Goal: Find specific page/section: Find specific page/section

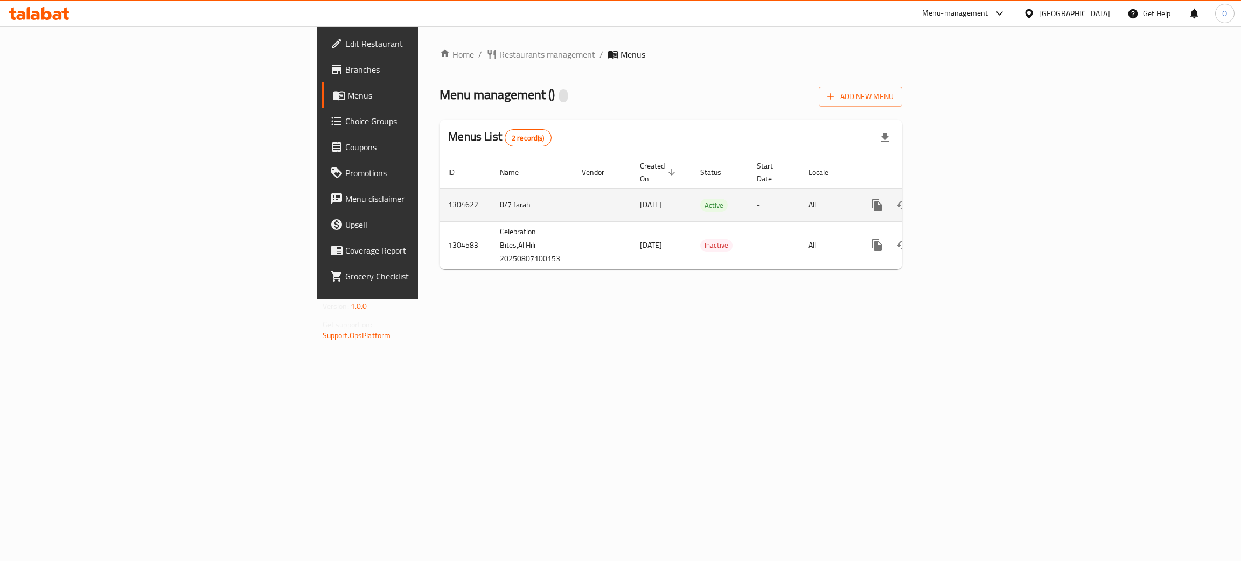
click at [961, 199] on icon "enhanced table" at bounding box center [954, 205] width 13 height 13
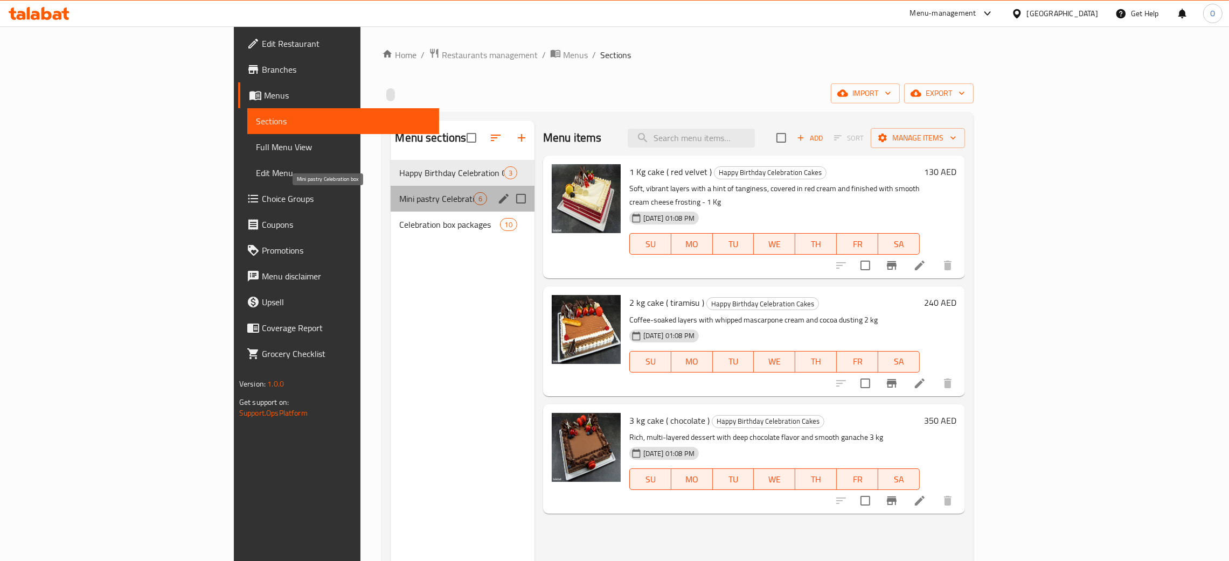
click at [399, 195] on span "Mini pastry Celebration box" at bounding box center [436, 198] width 74 height 13
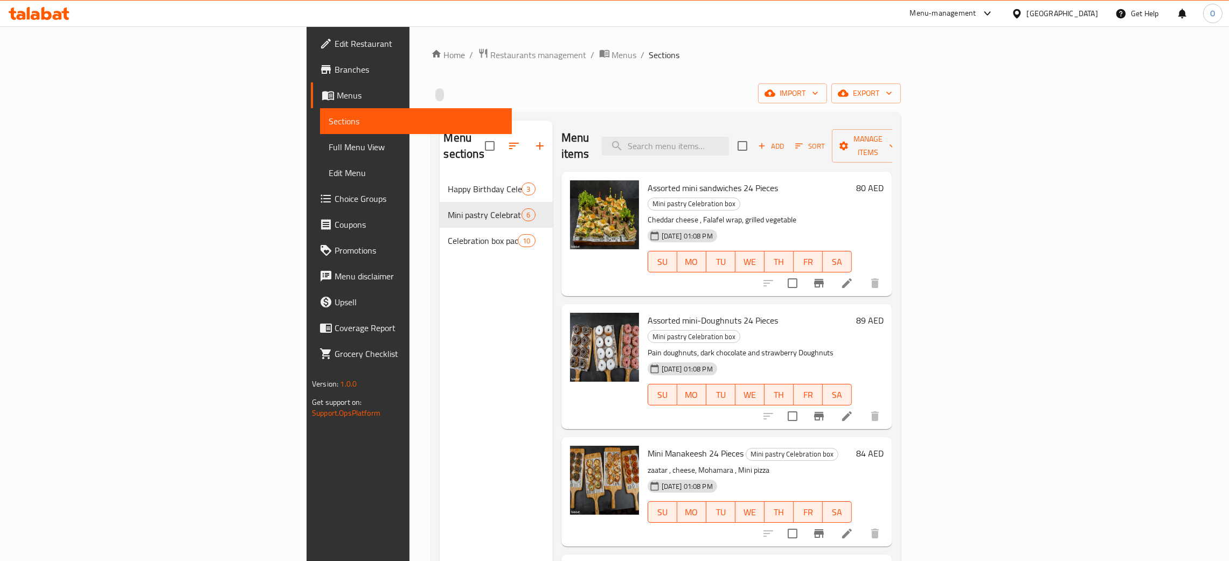
click at [329, 149] on span "Full Menu View" at bounding box center [416, 147] width 175 height 13
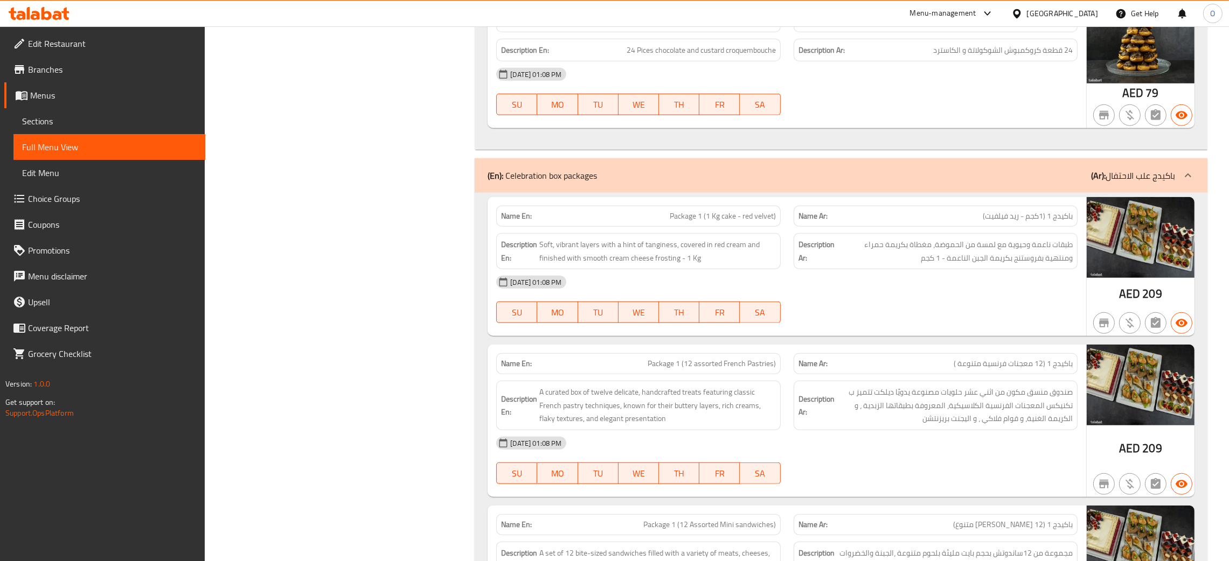
scroll to position [1374, 0]
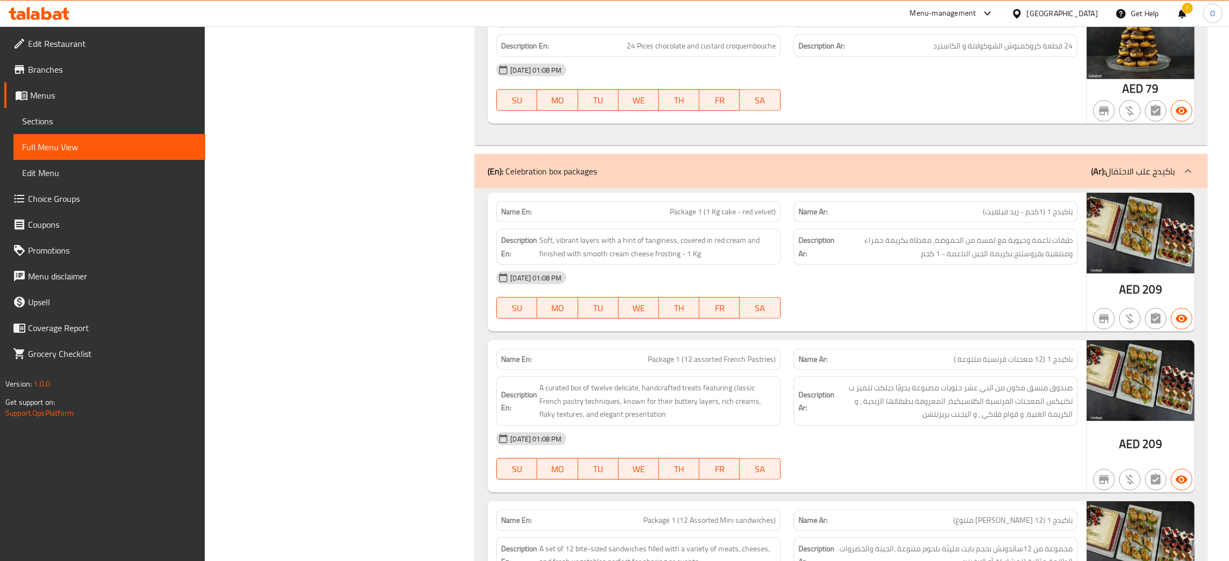
click at [415, 307] on div "Filter Branches Branches Popular filters Free items Branch specific items Has c…" at bounding box center [344, 259] width 248 height 2988
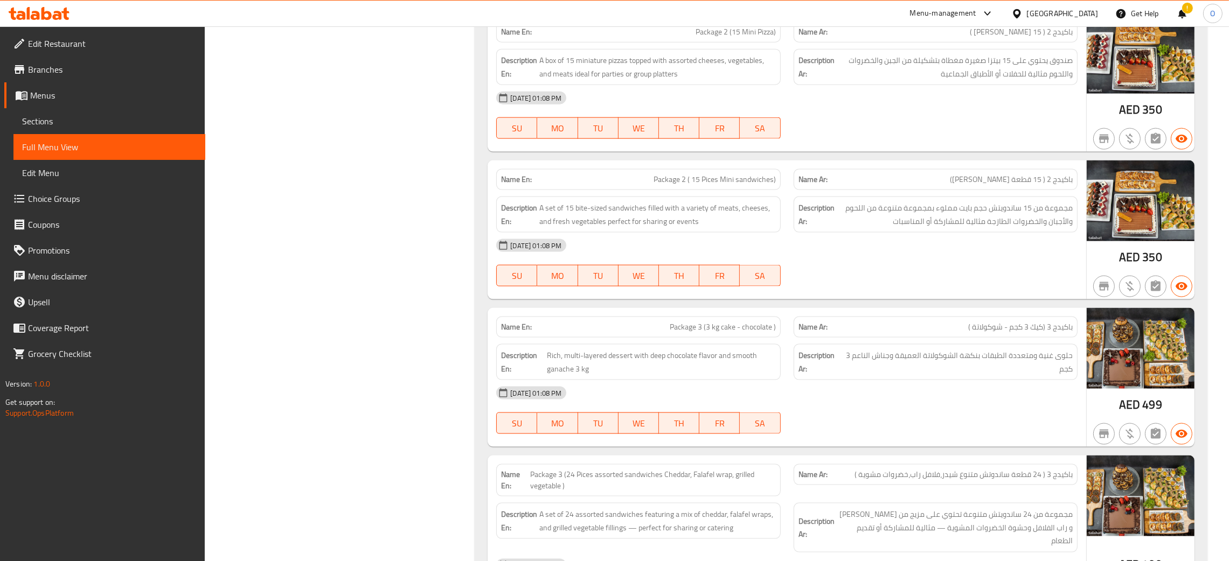
scroll to position [2089, 0]
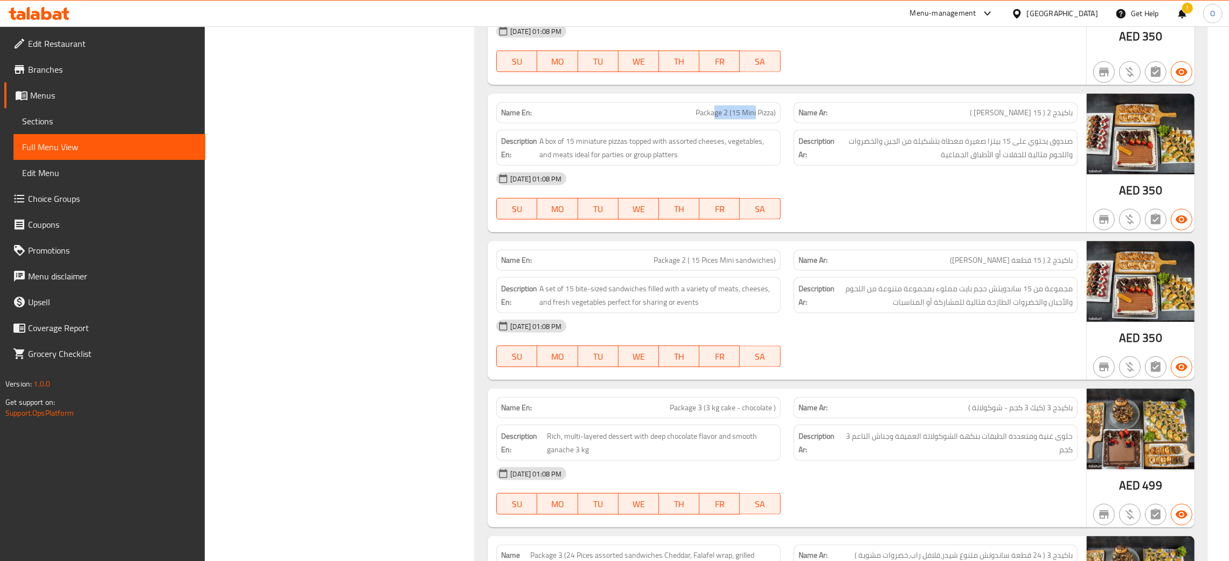
drag, startPoint x: 755, startPoint y: 117, endPoint x: 713, endPoint y: 113, distance: 42.8
drag, startPoint x: 744, startPoint y: 268, endPoint x: 650, endPoint y: 248, distance: 95.8
click at [53, 100] on span "Menus" at bounding box center [113, 95] width 166 height 13
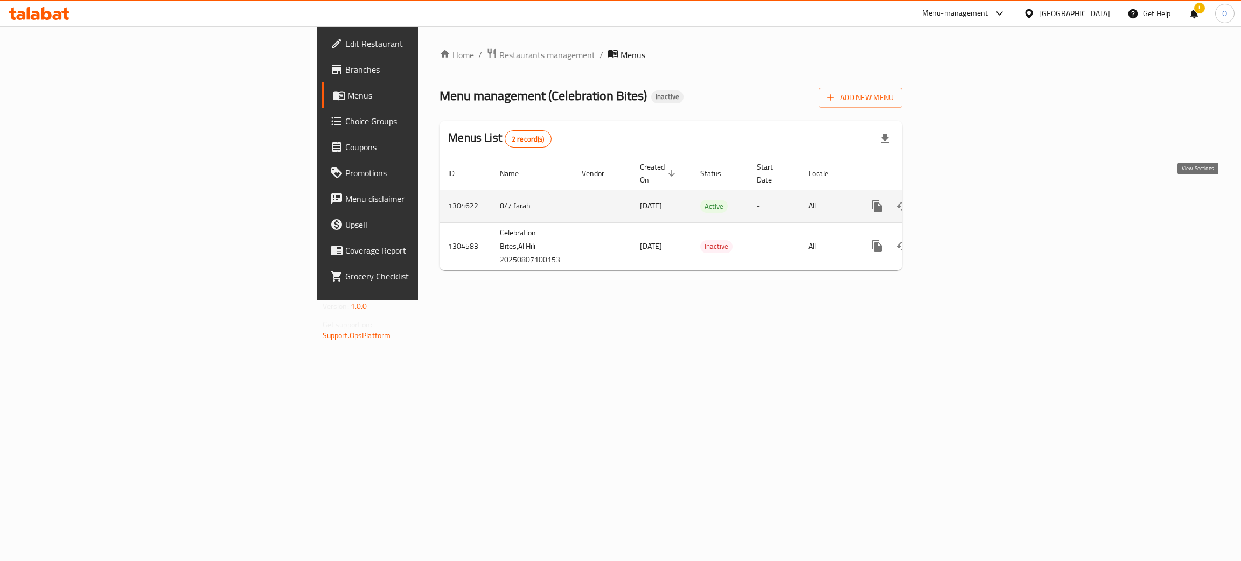
click at [959, 201] on icon "enhanced table" at bounding box center [955, 206] width 10 height 10
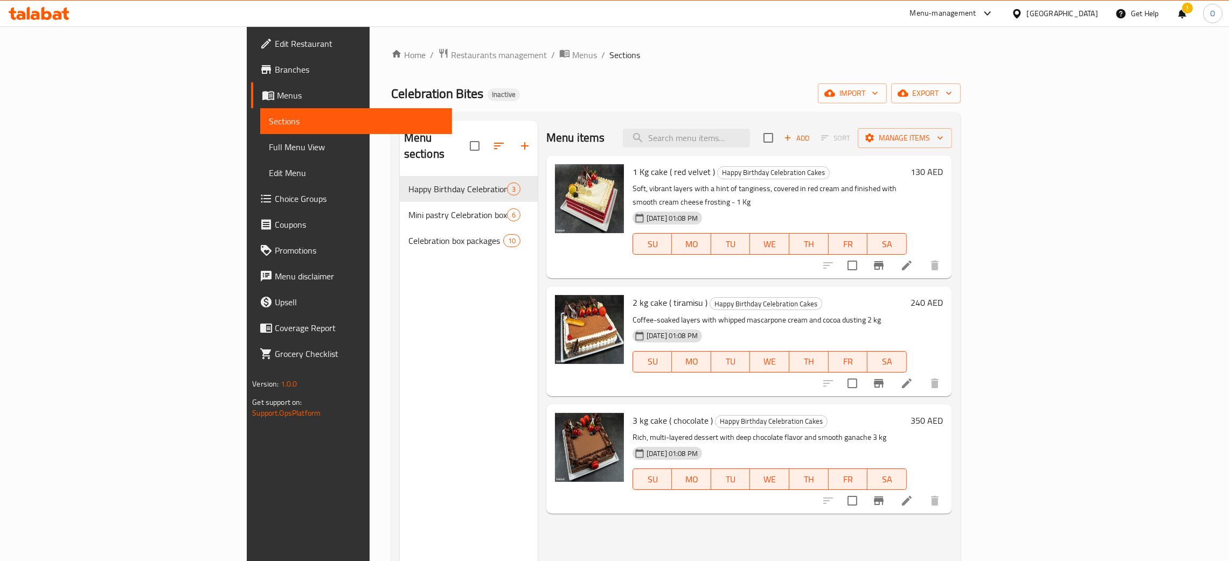
click at [269, 143] on span "Full Menu View" at bounding box center [356, 147] width 175 height 13
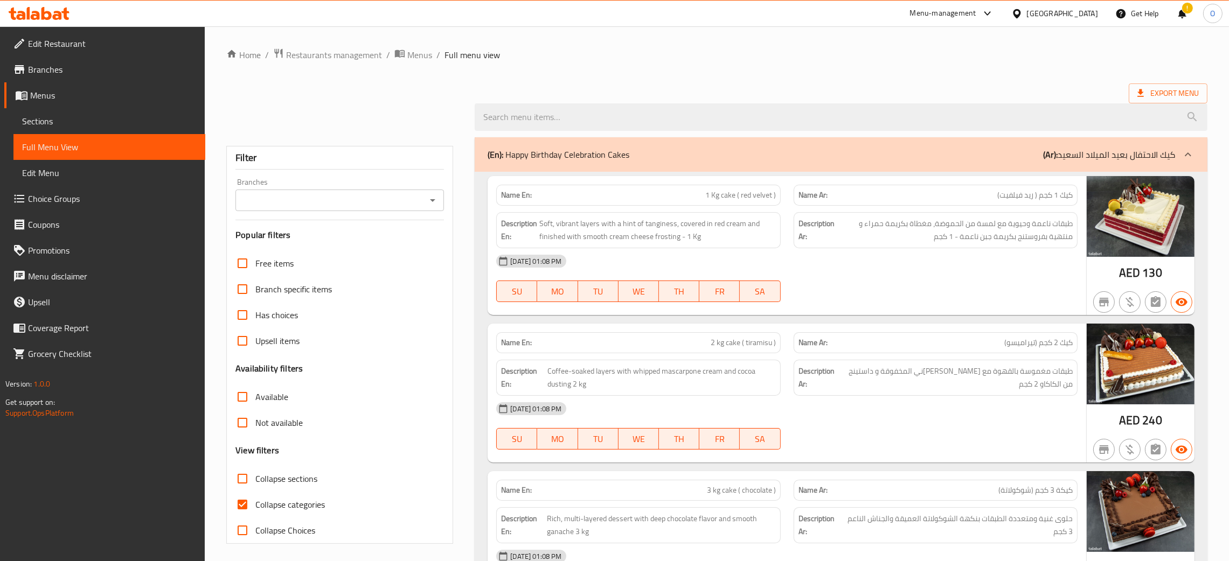
click at [657, 53] on ol "Home / Restaurants management / Menus / Full menu view" at bounding box center [716, 55] width 981 height 14
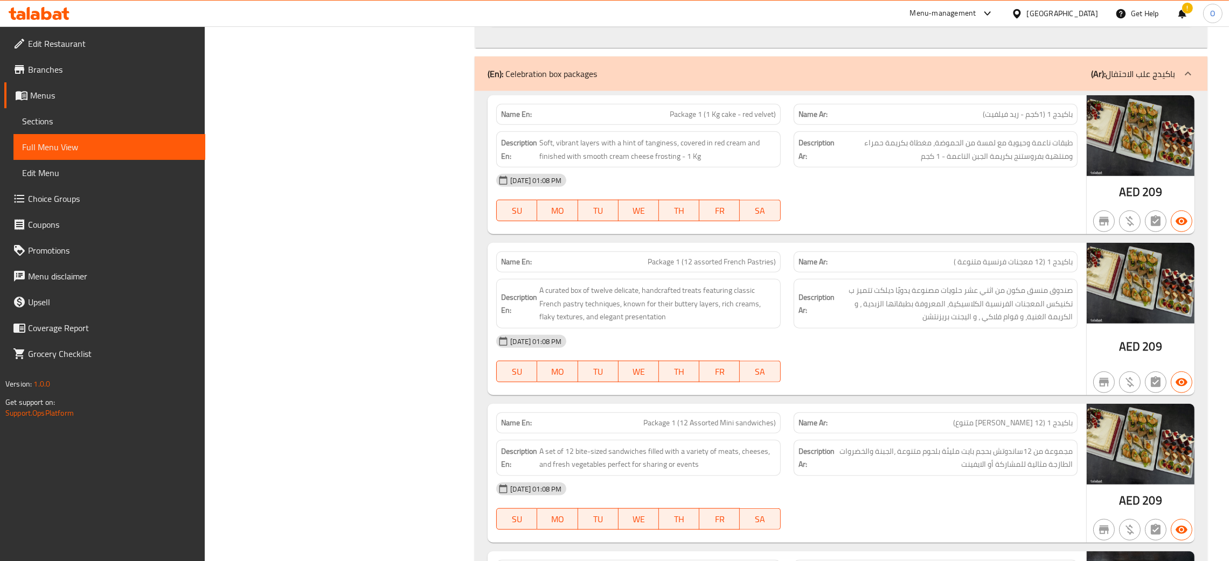
scroll to position [1462, 0]
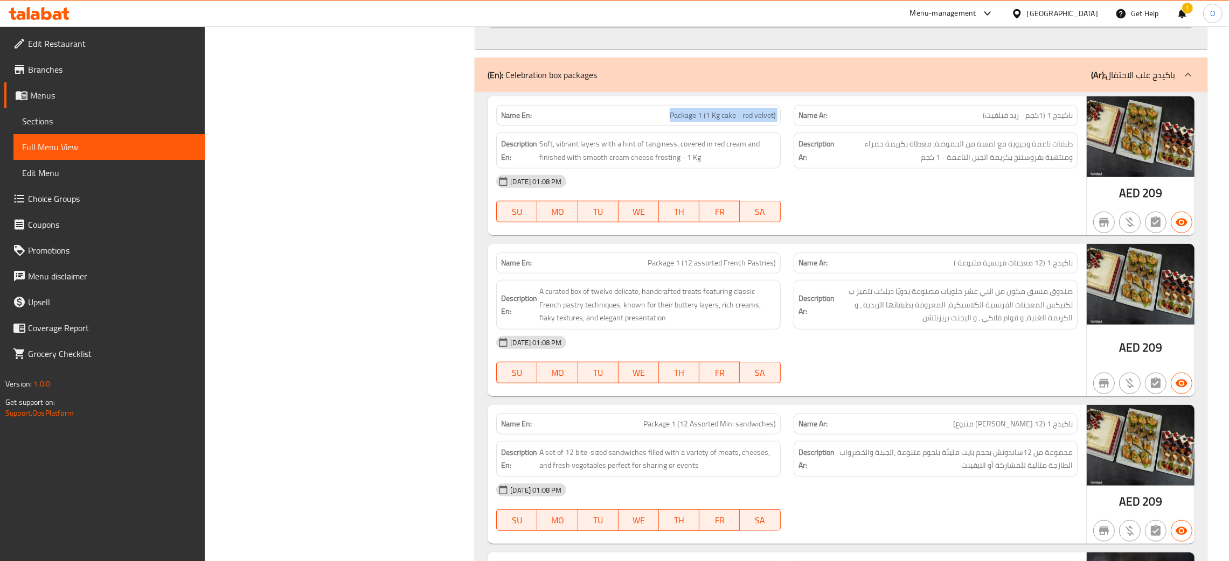
copy span "Package 1 (1 Kg cake - red velvet)"
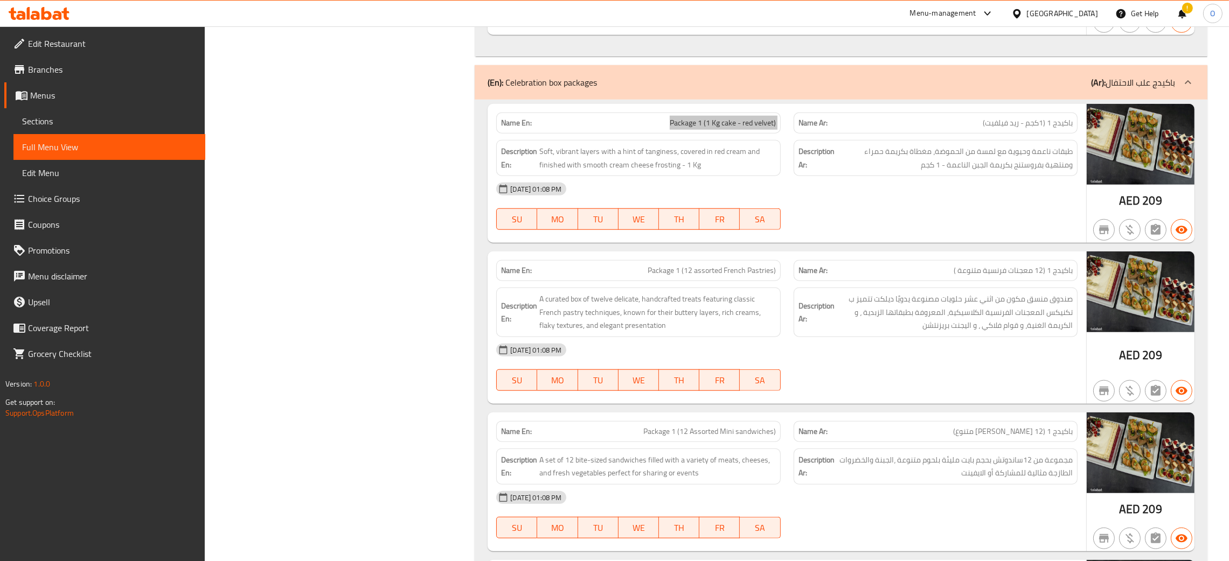
scroll to position [1469, 0]
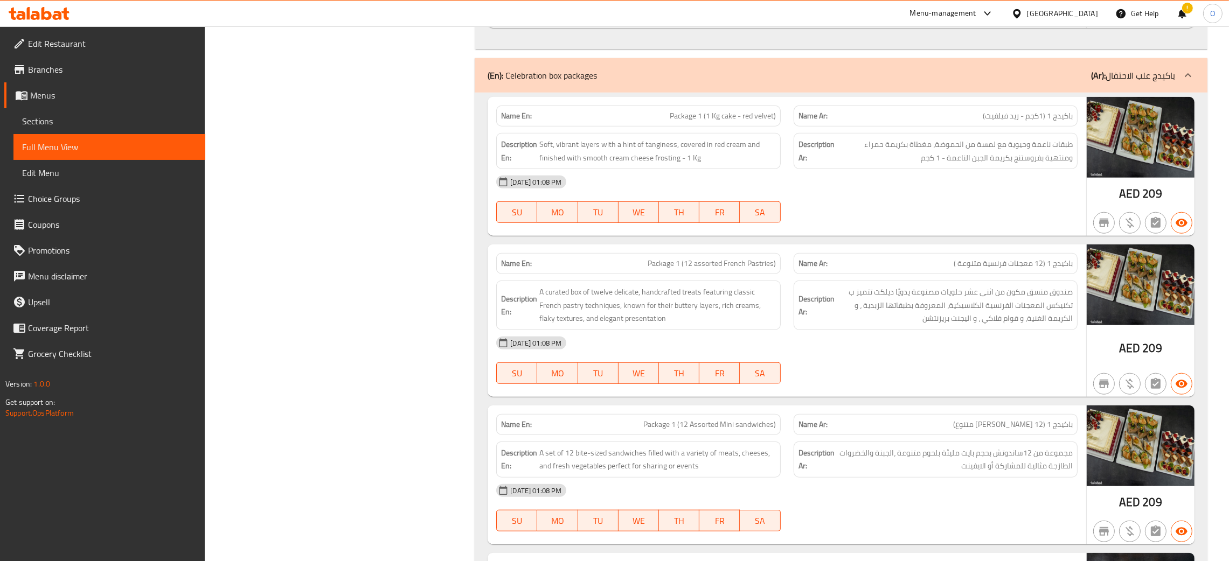
click at [1064, 12] on div "[GEOGRAPHIC_DATA]" at bounding box center [1062, 14] width 71 height 12
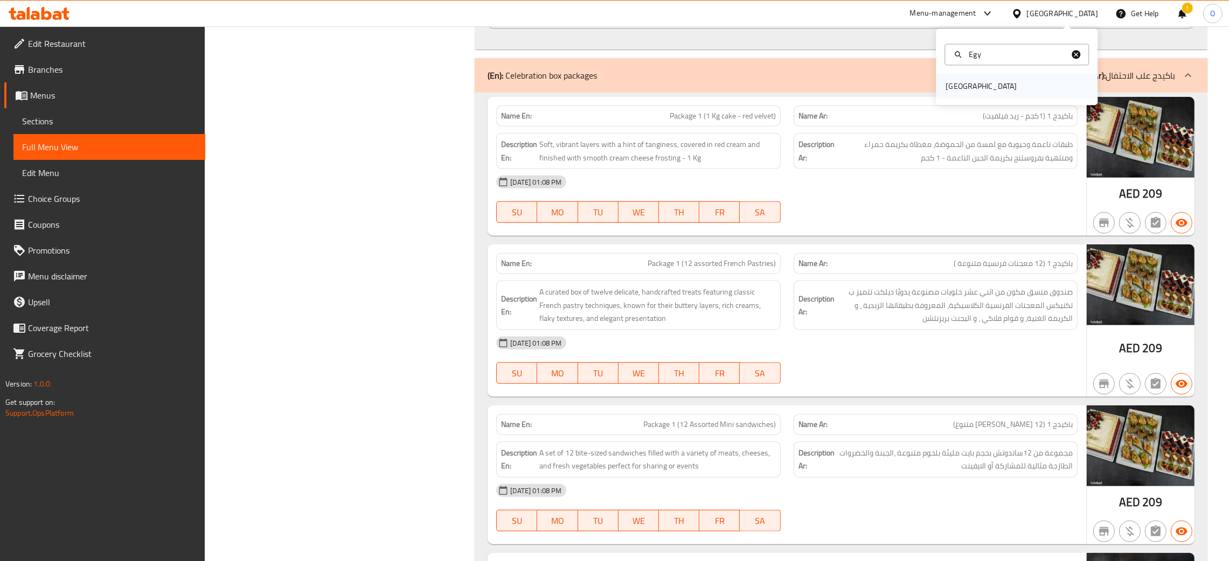
type input "Egy"
click at [994, 92] on div "[GEOGRAPHIC_DATA]" at bounding box center [1017, 86] width 162 height 25
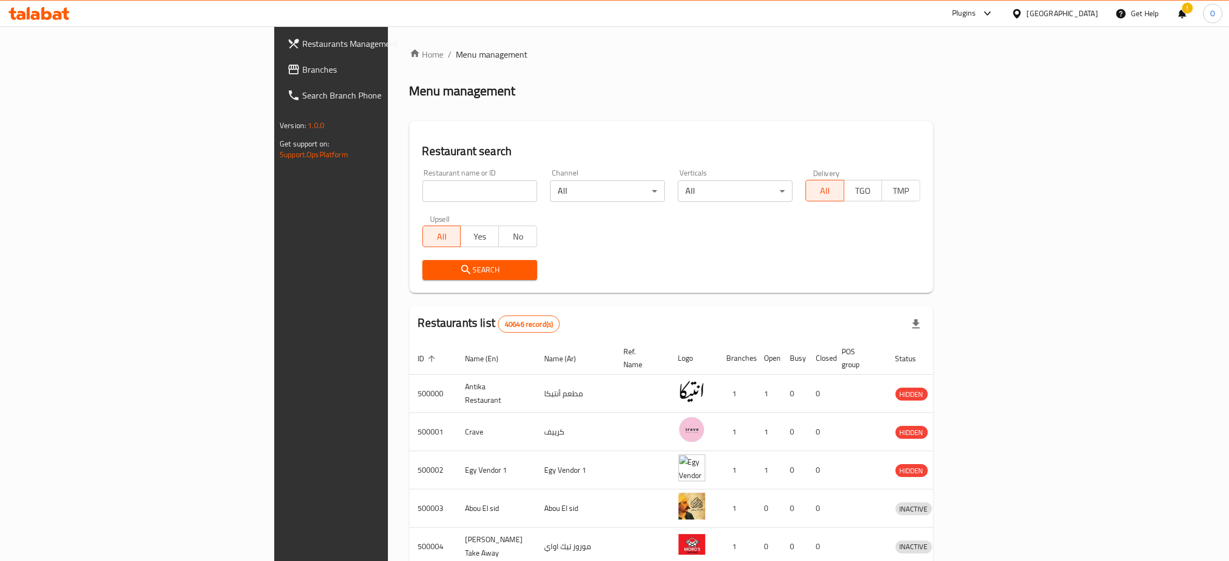
click at [422, 193] on input "search" at bounding box center [479, 191] width 115 height 22
paste input "Just Burger"
type input "Just Burger"
click button "Search" at bounding box center [479, 270] width 115 height 20
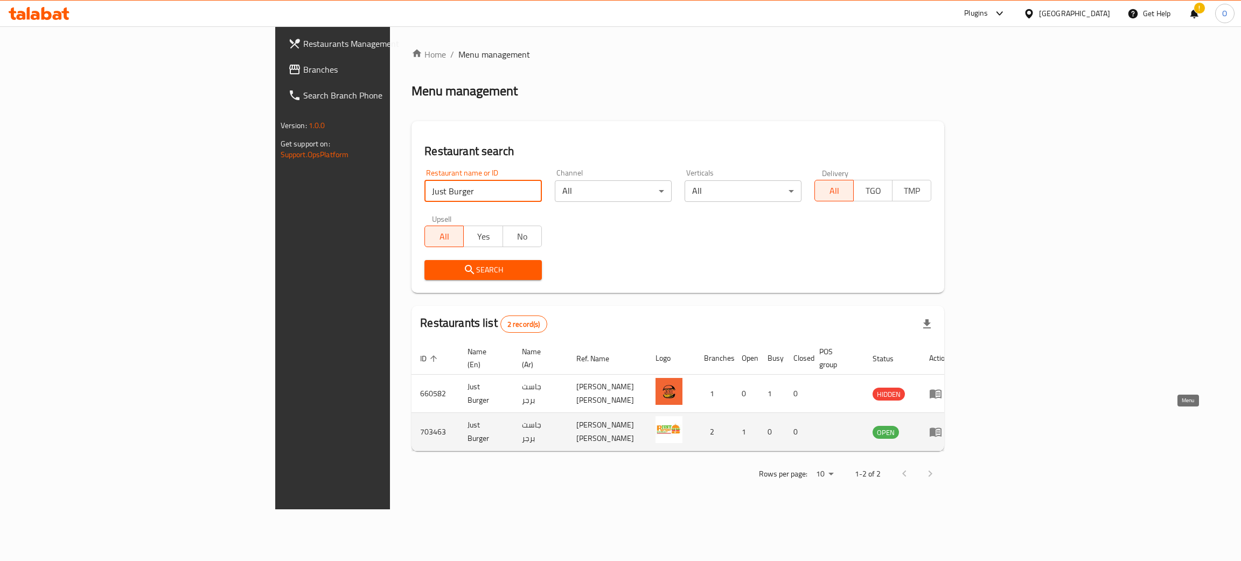
click at [942, 428] on icon "enhanced table" at bounding box center [936, 432] width 12 height 9
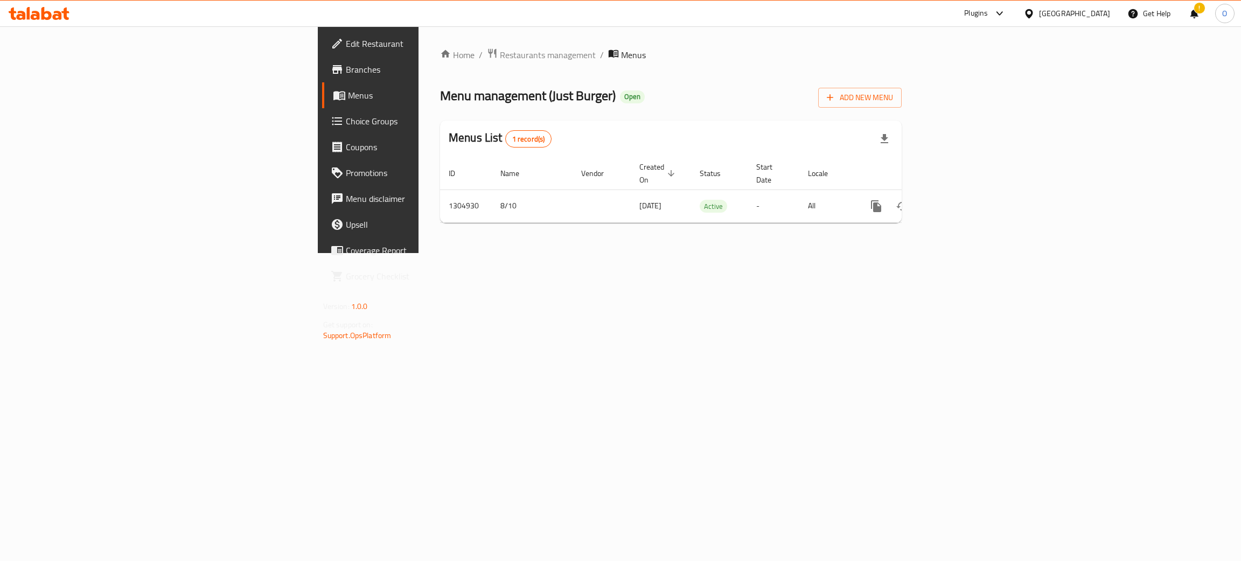
click at [346, 73] on span "Branches" at bounding box center [431, 69] width 171 height 13
